Goal: Transaction & Acquisition: Purchase product/service

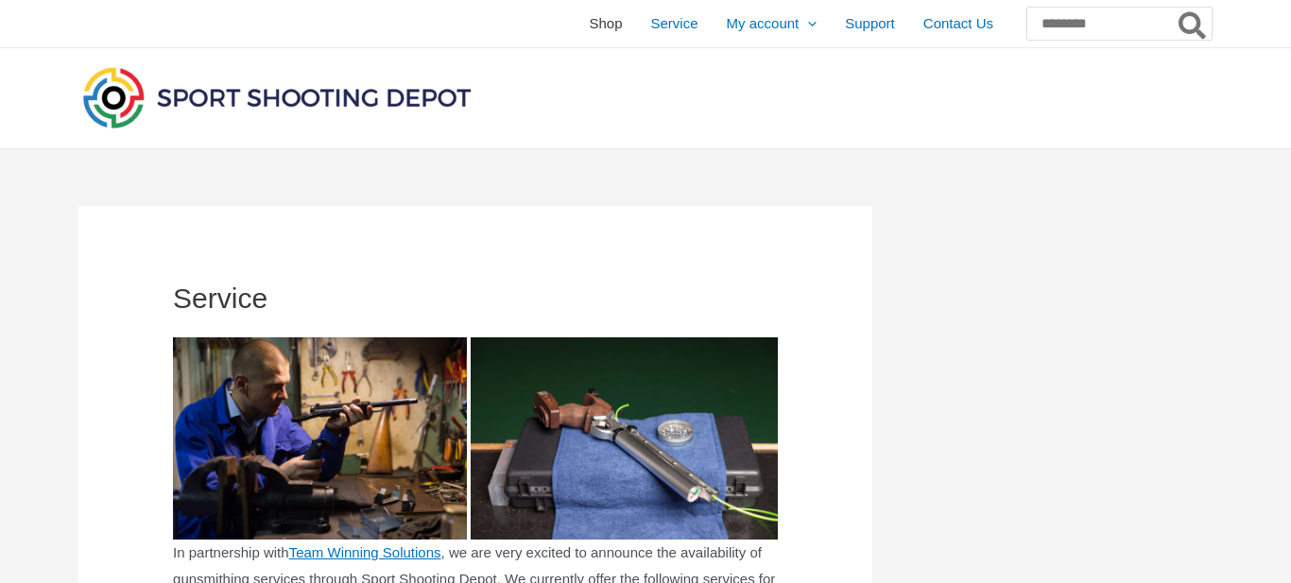
click at [589, 21] on span "Shop" at bounding box center [605, 23] width 33 height 47
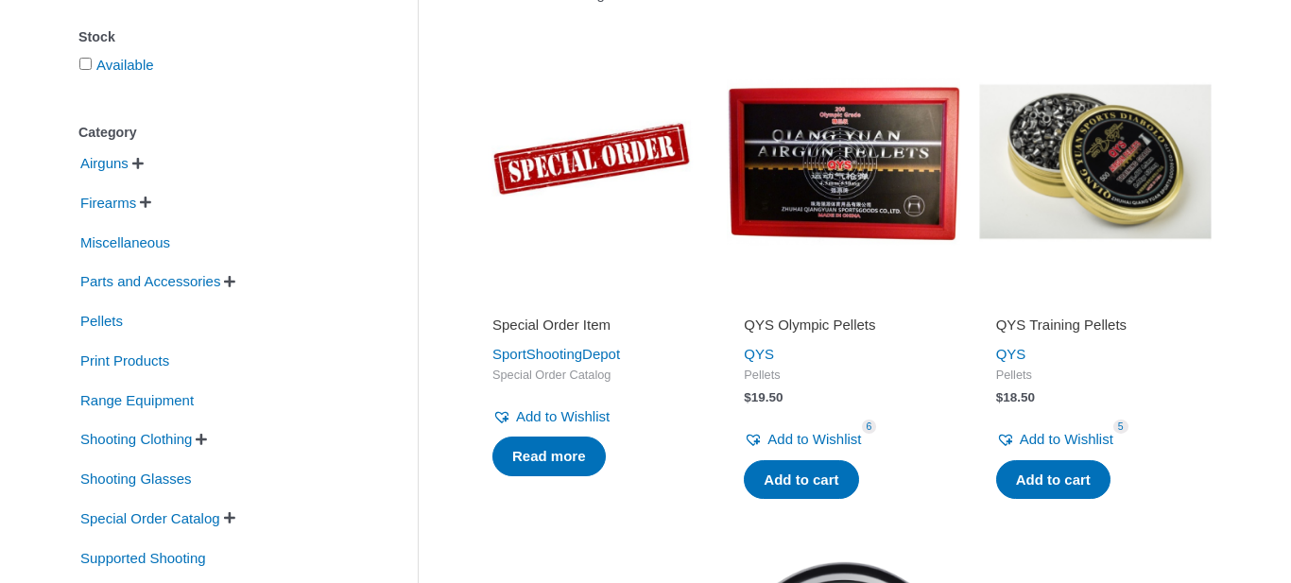
scroll to position [372, 0]
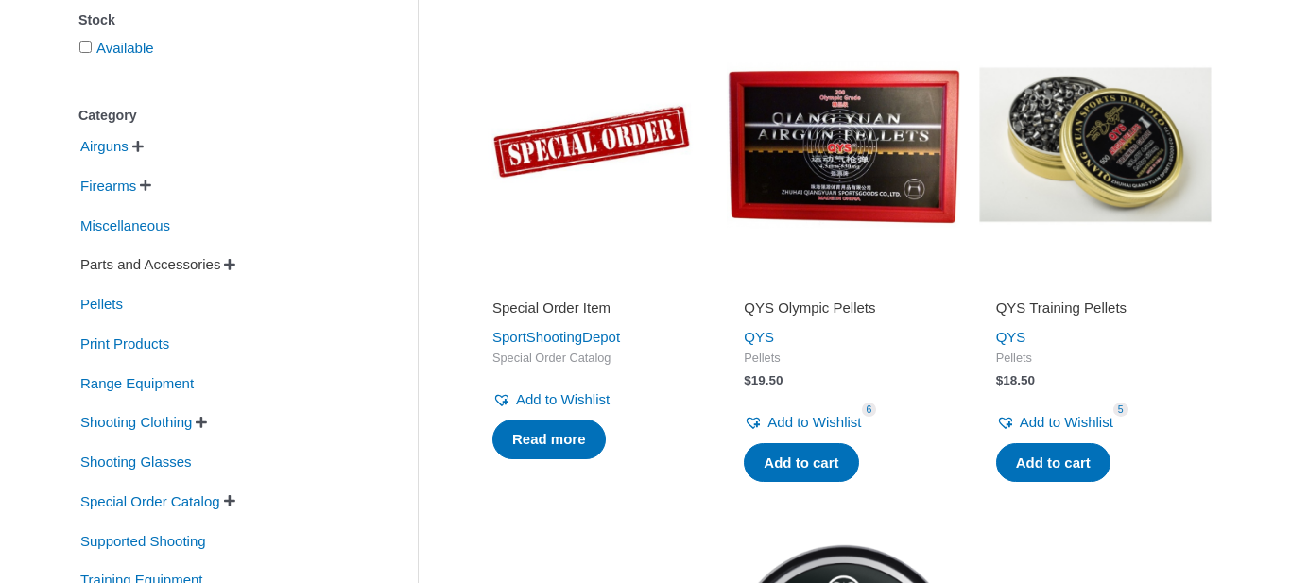
click at [212, 264] on span "Parts and Accessories" at bounding box center [150, 264] width 144 height 32
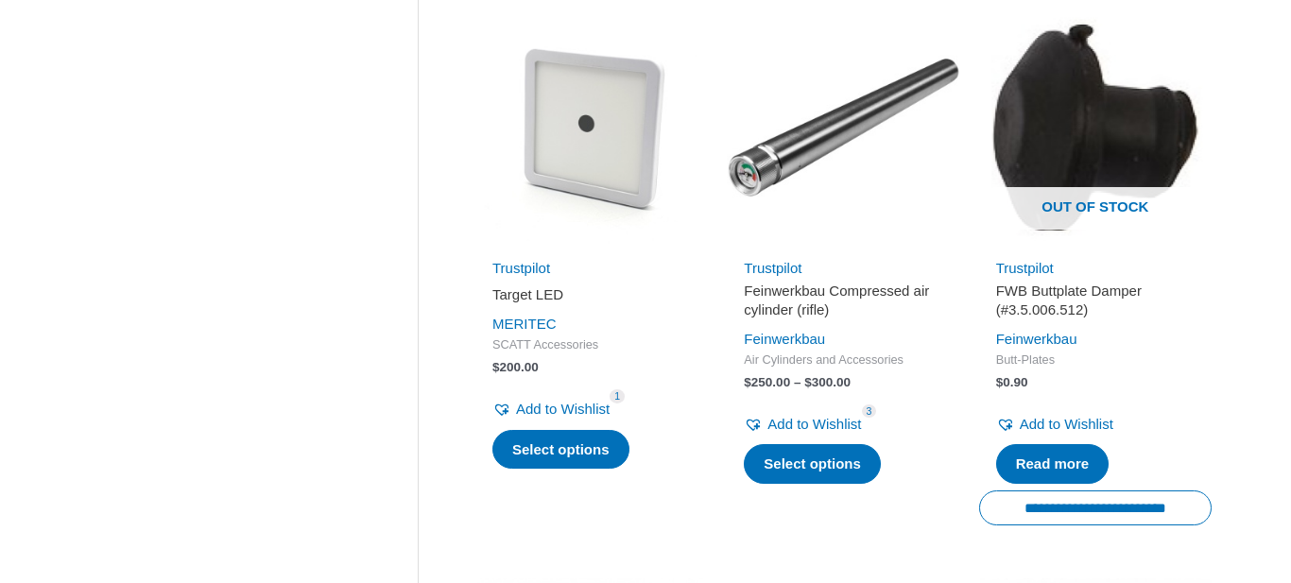
scroll to position [1460, 0]
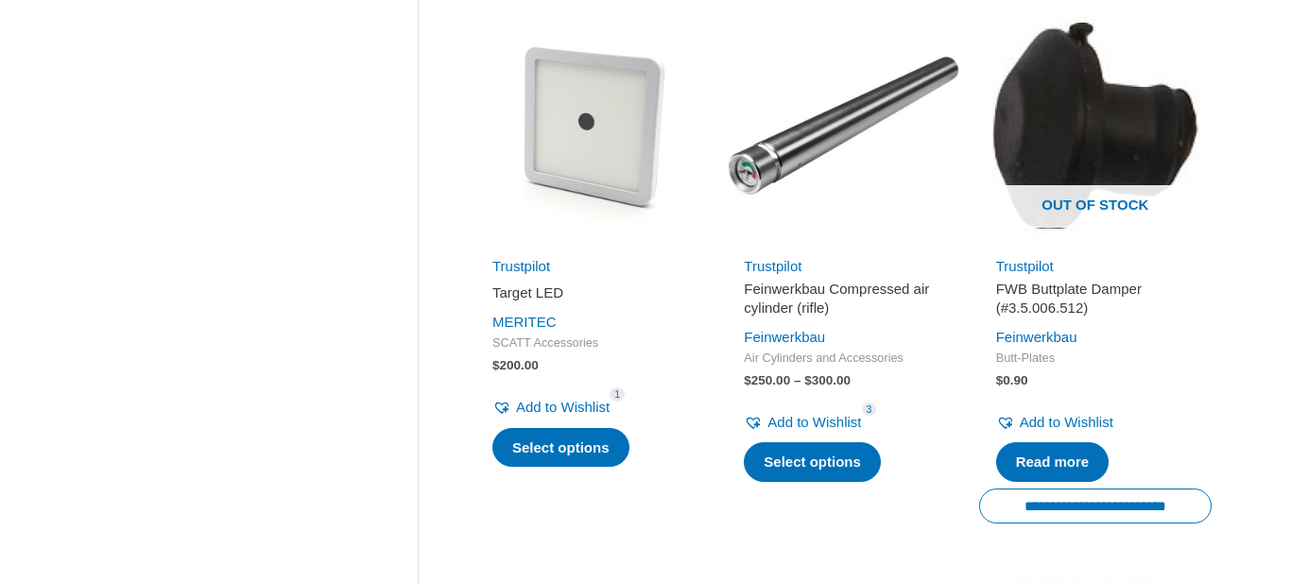
click at [627, 172] on img at bounding box center [591, 125] width 232 height 232
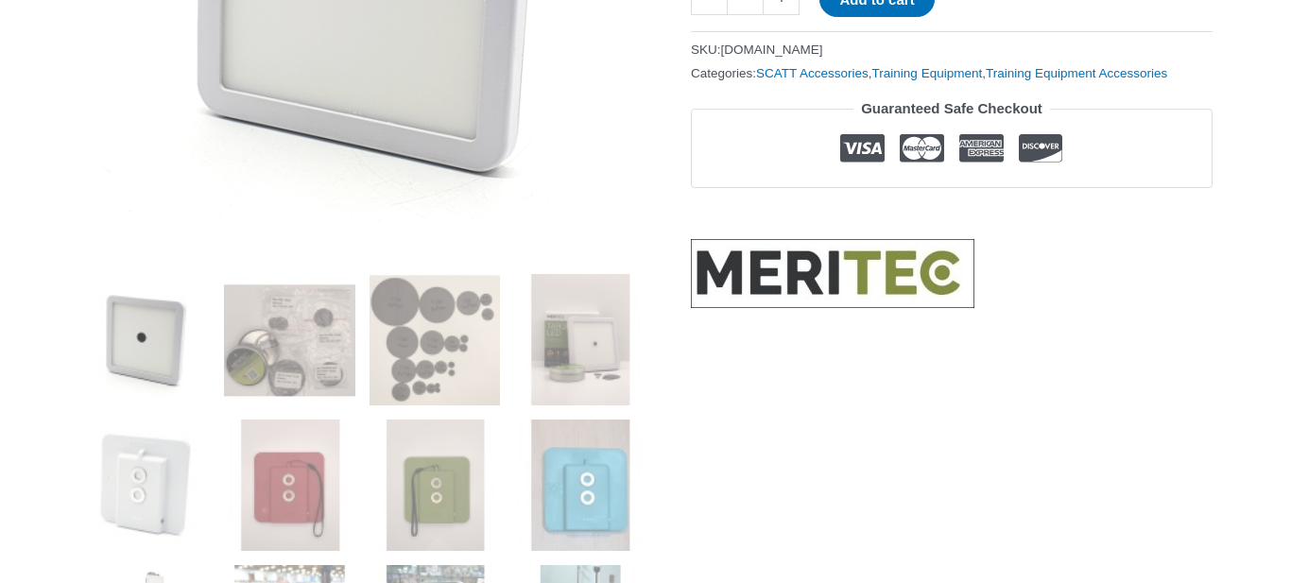
scroll to position [581, 0]
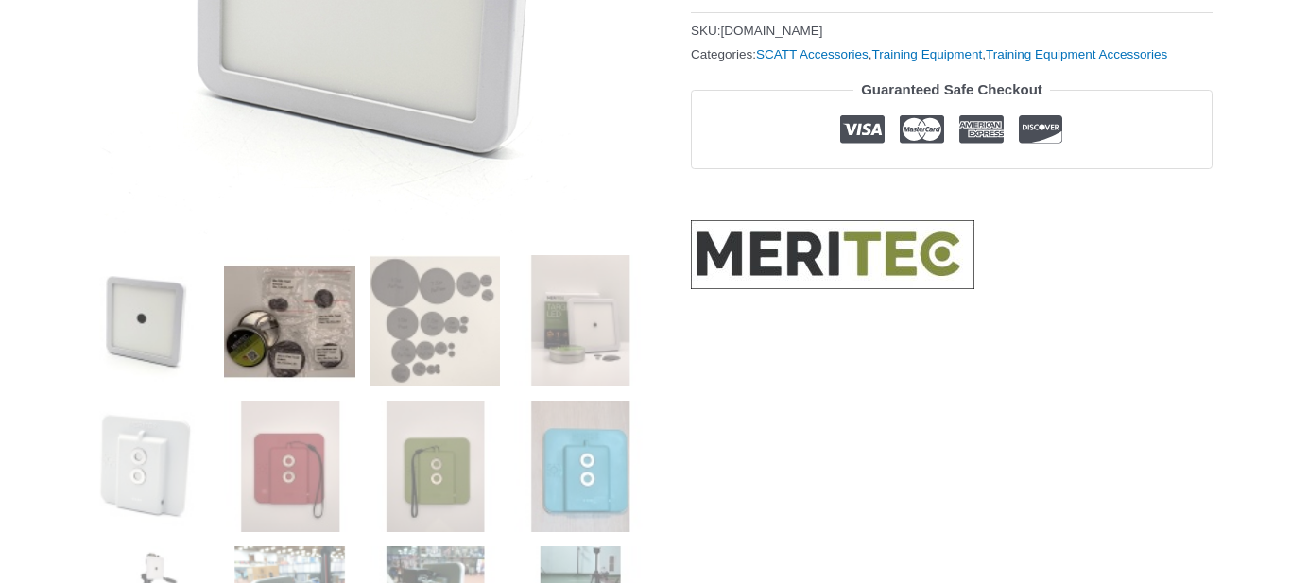
click at [278, 314] on img at bounding box center [289, 320] width 131 height 131
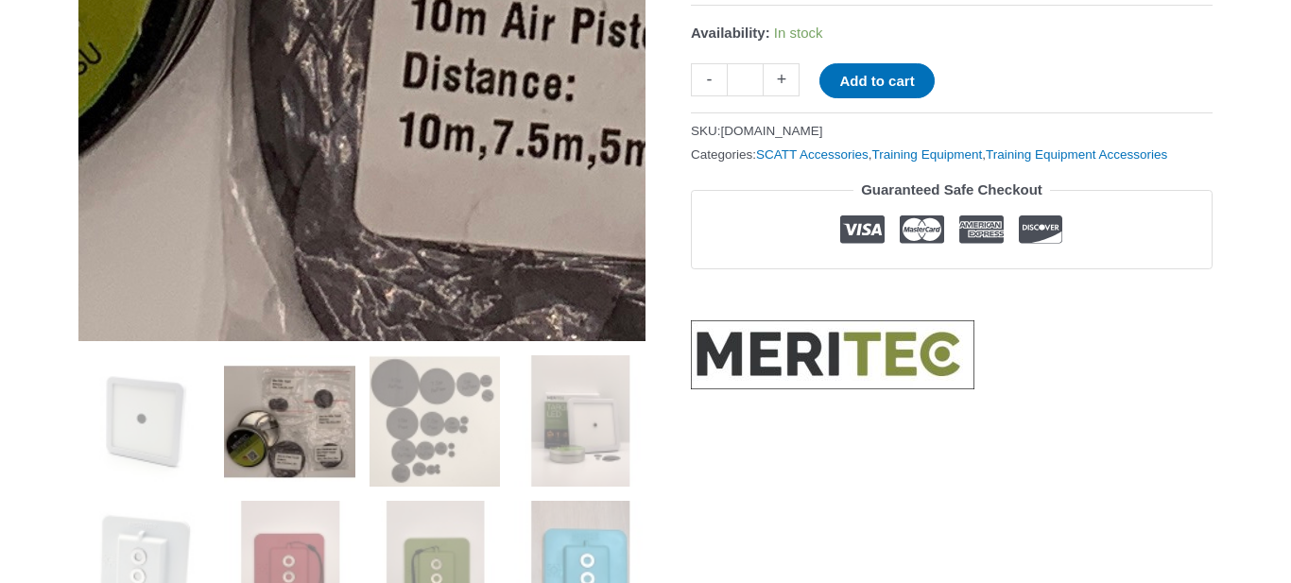
scroll to position [484, 0]
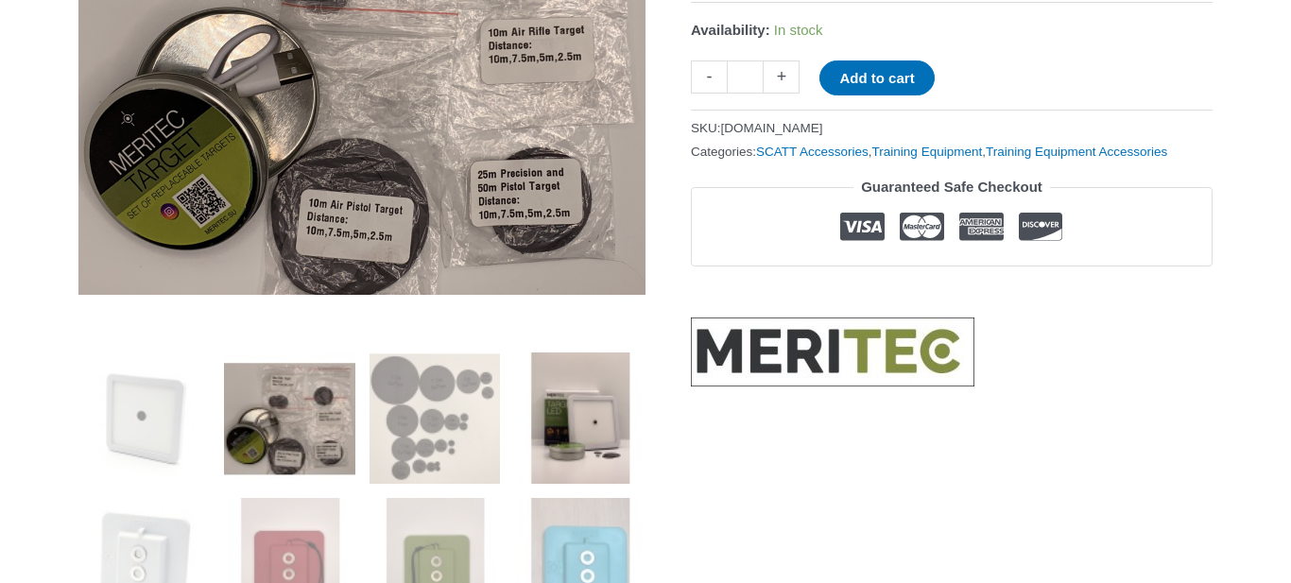
click at [601, 428] on img at bounding box center [579, 417] width 131 height 131
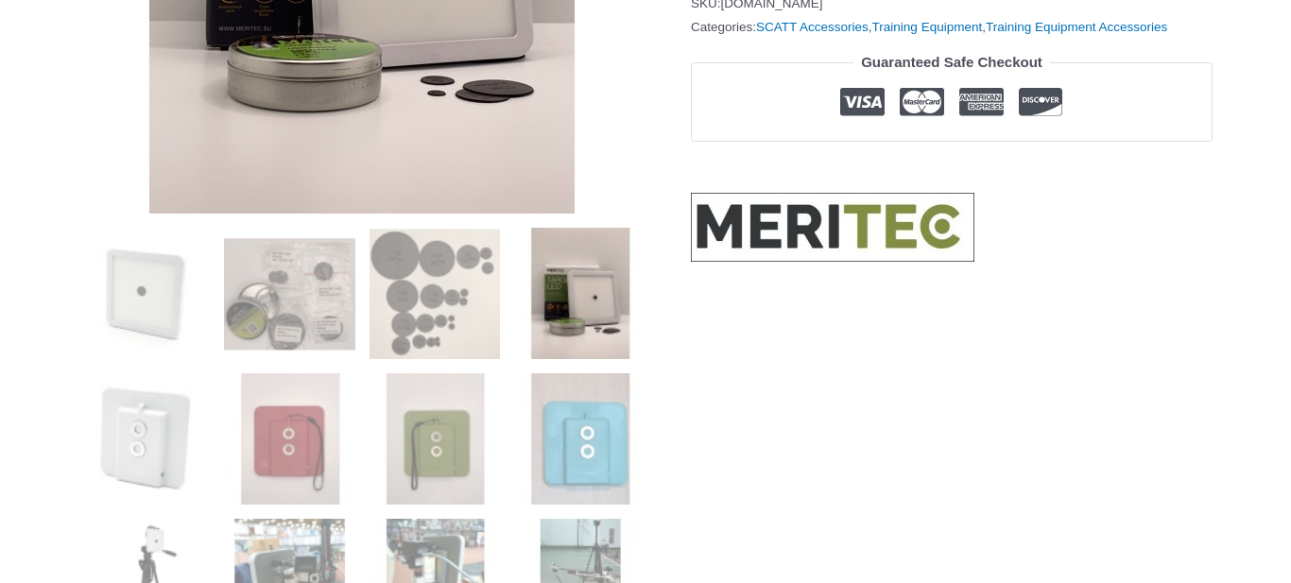
scroll to position [618, 0]
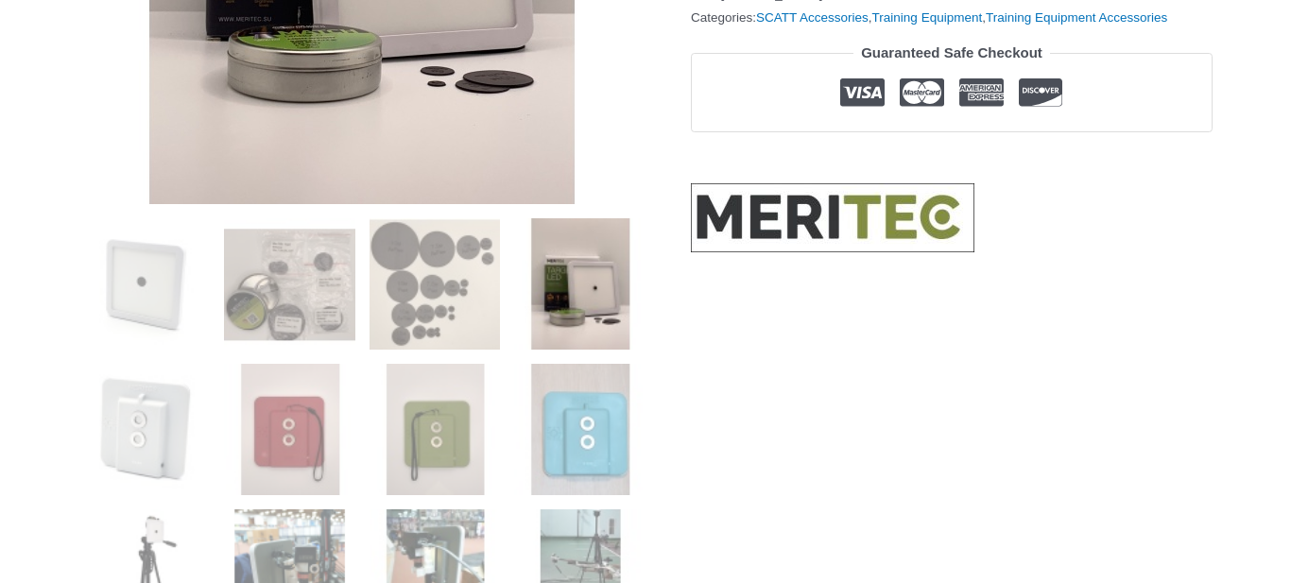
click at [601, 428] on img at bounding box center [579, 429] width 131 height 131
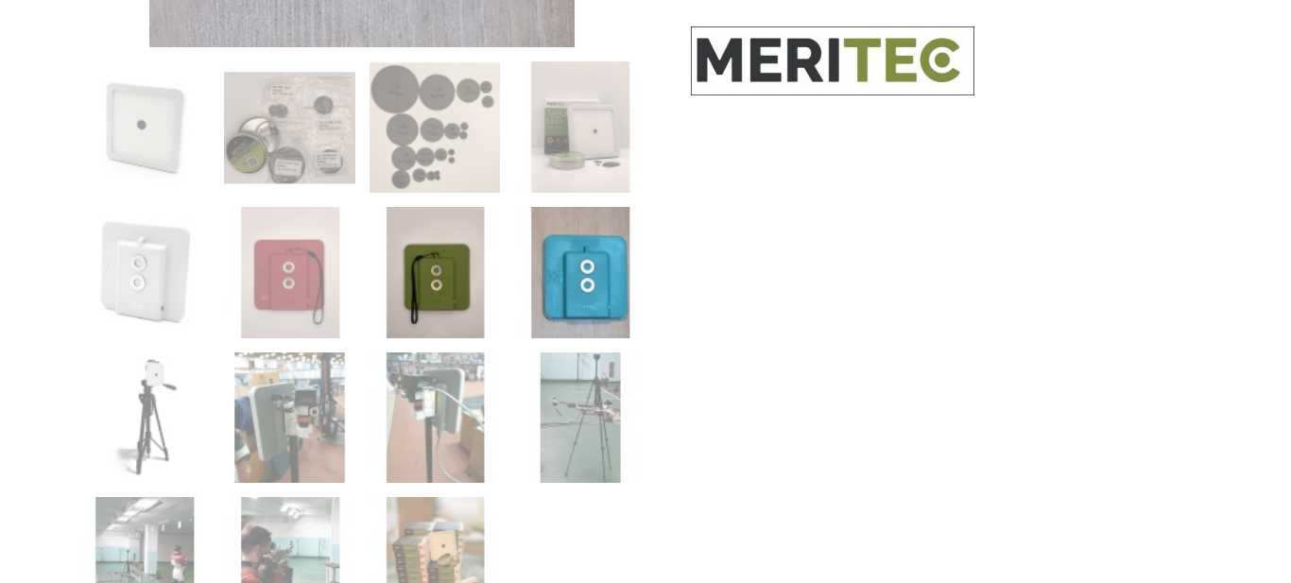
scroll to position [777, 0]
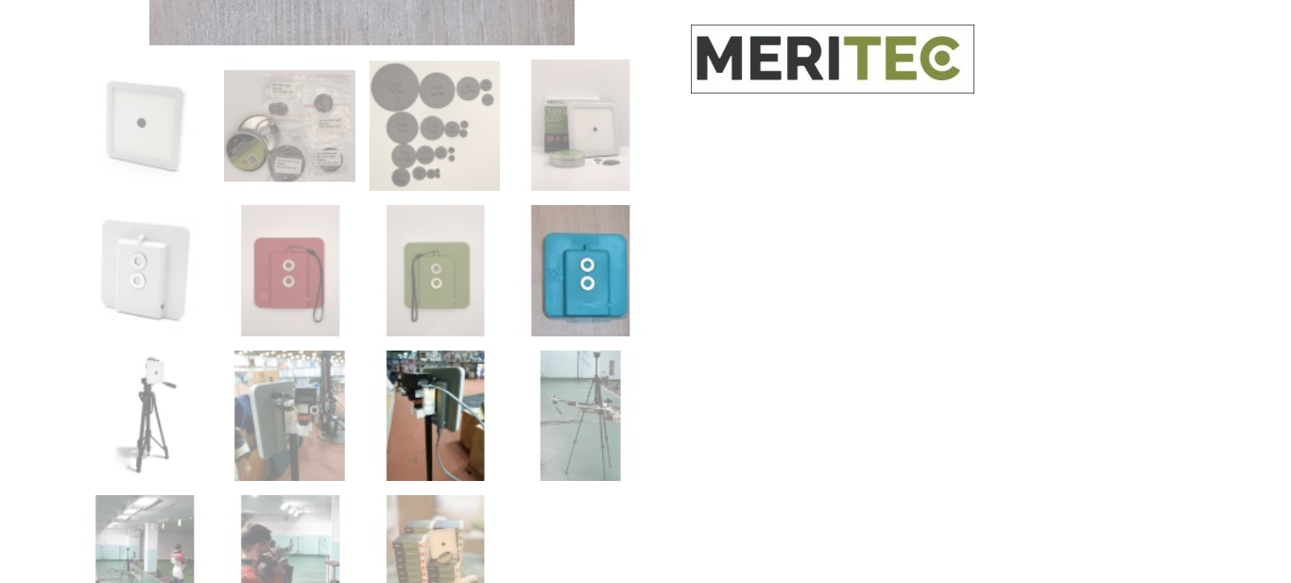
click at [459, 421] on img at bounding box center [434, 416] width 131 height 131
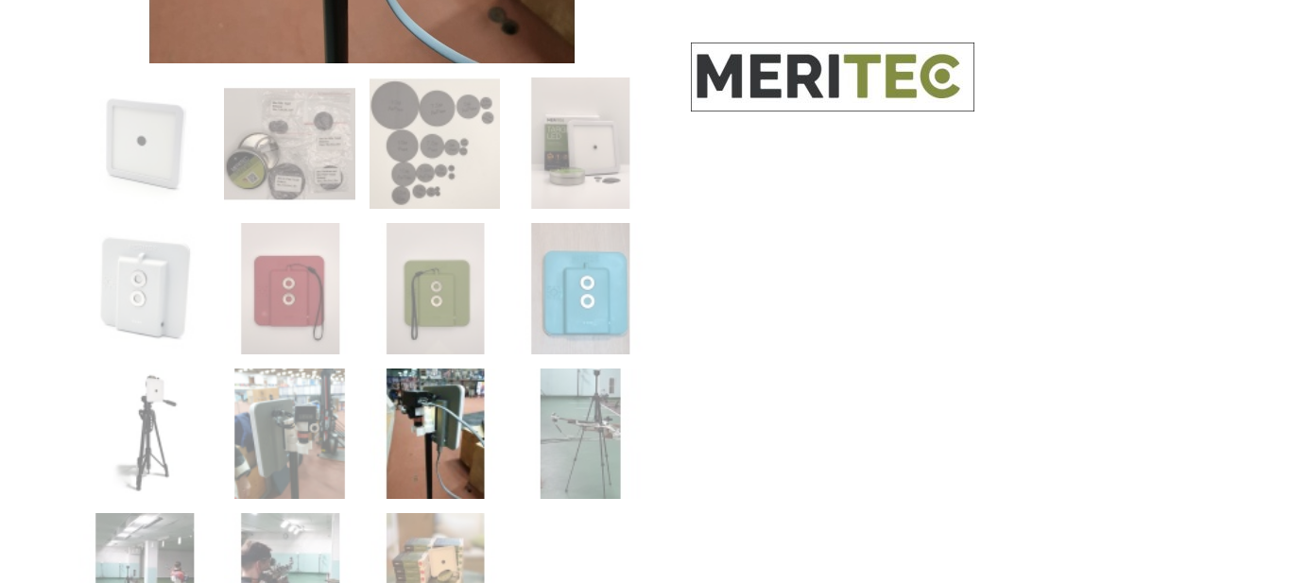
scroll to position [762, 0]
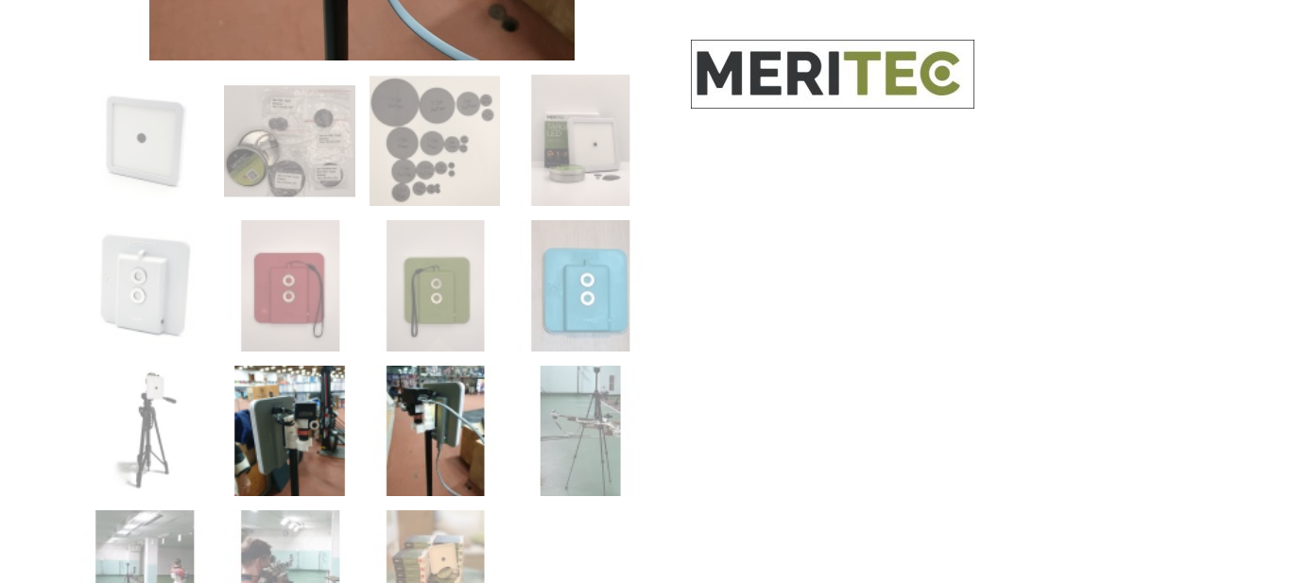
click at [286, 477] on img at bounding box center [289, 431] width 131 height 131
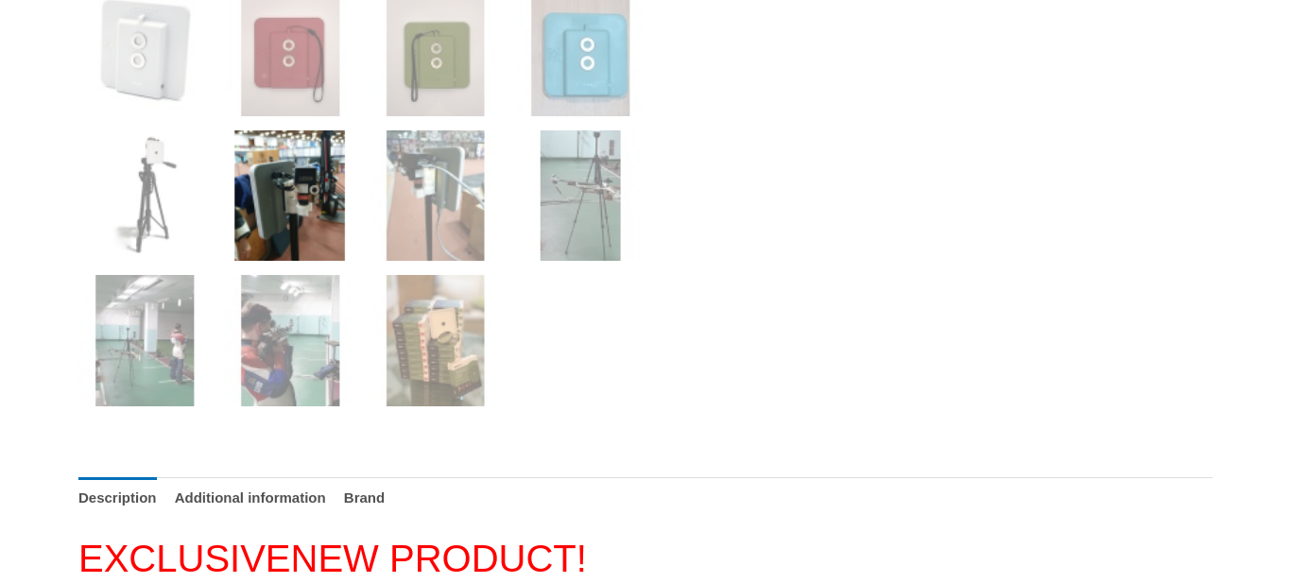
scroll to position [1004, 0]
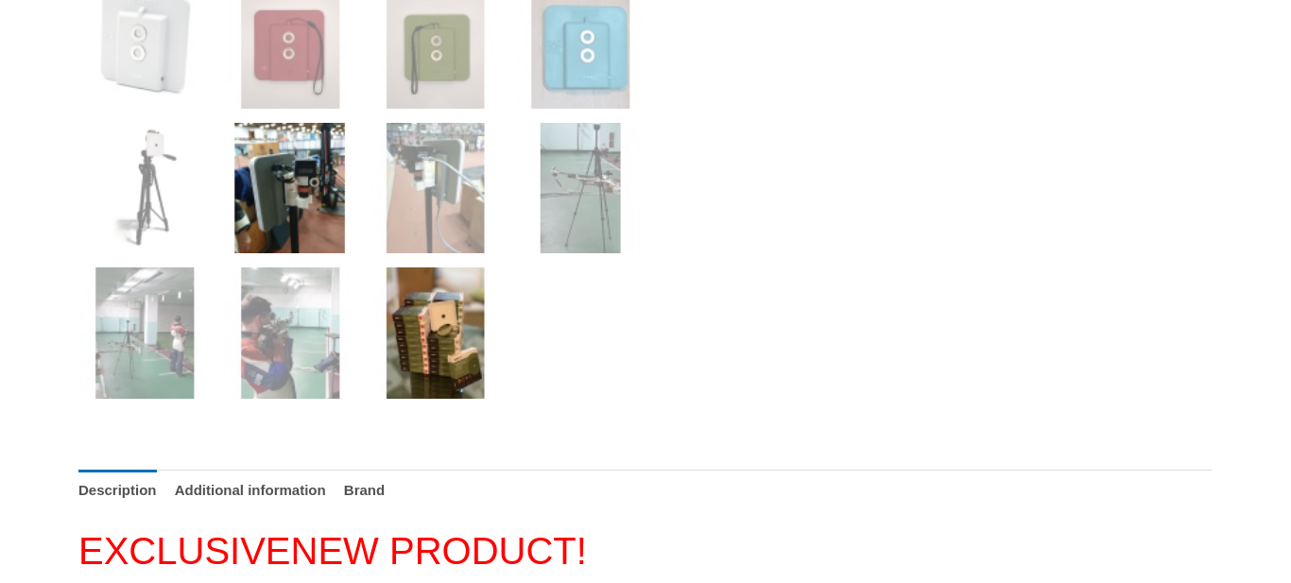
click at [455, 337] on img at bounding box center [434, 332] width 131 height 131
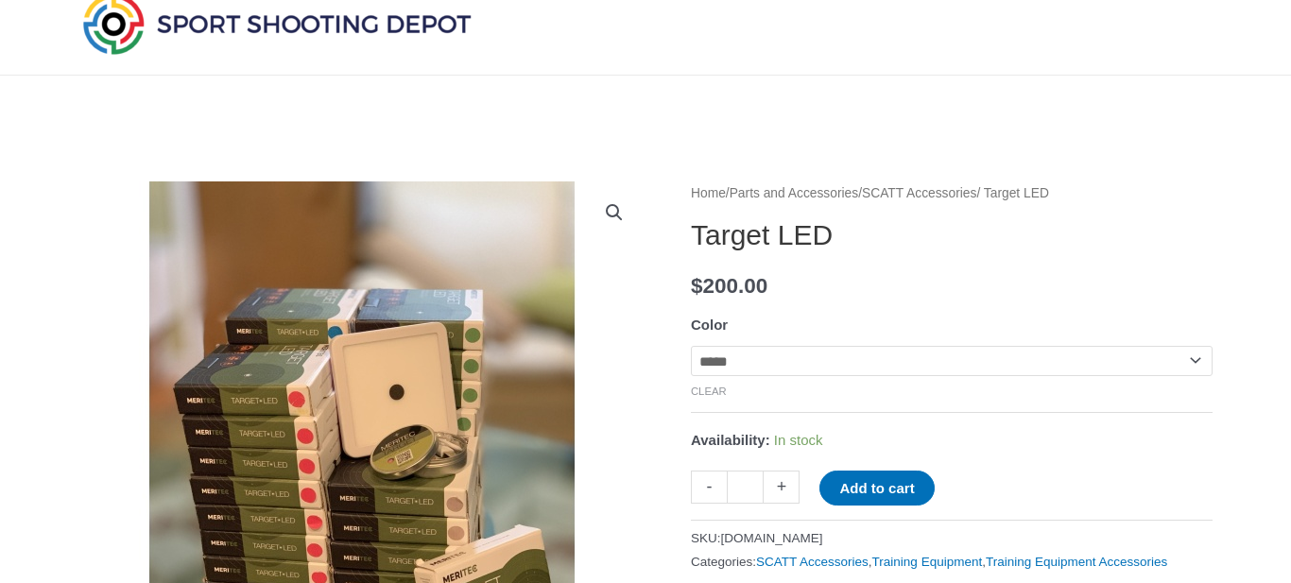
scroll to position [0, 0]
